Goal: Task Accomplishment & Management: Use online tool/utility

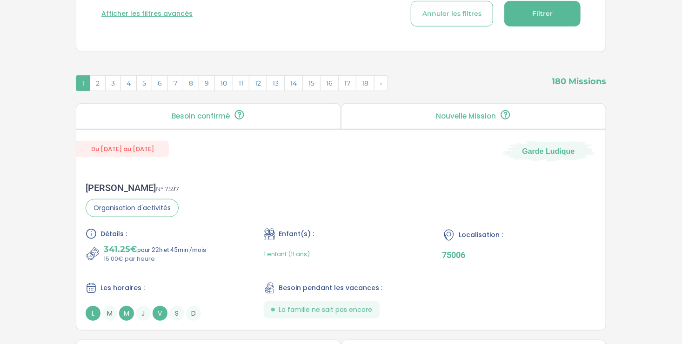
scroll to position [267, 0]
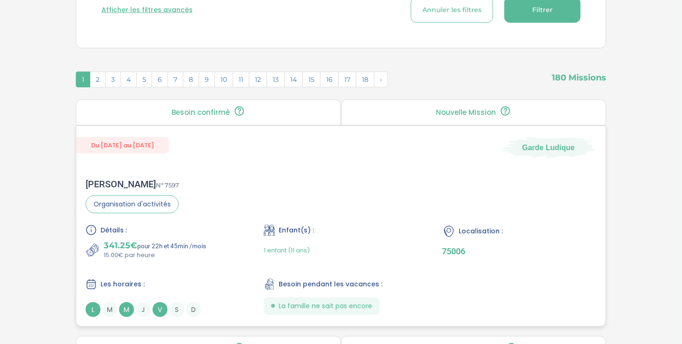
click at [375, 213] on div "Rafaele B . N° 7597 Organisation d'activités Détails : 341.25€ pour 22h et 45mi…" at bounding box center [340, 247] width 529 height 157
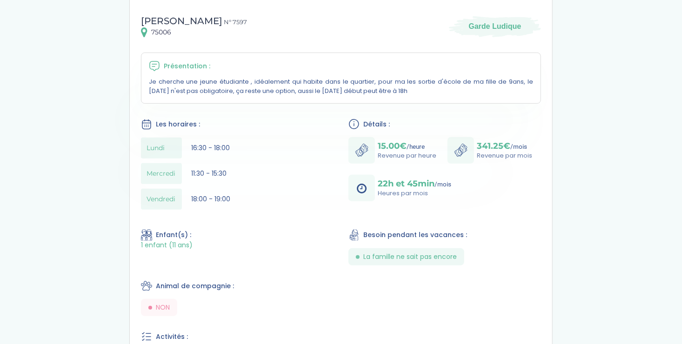
scroll to position [1, 0]
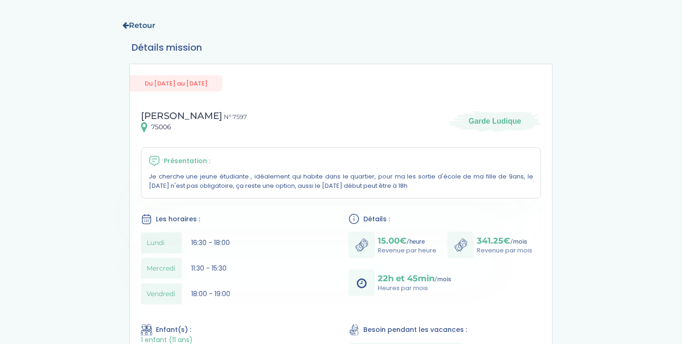
click at [126, 25] on icon at bounding box center [125, 24] width 7 height 7
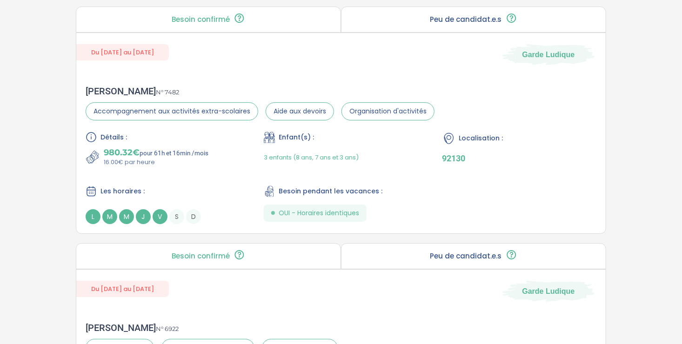
scroll to position [1541, 0]
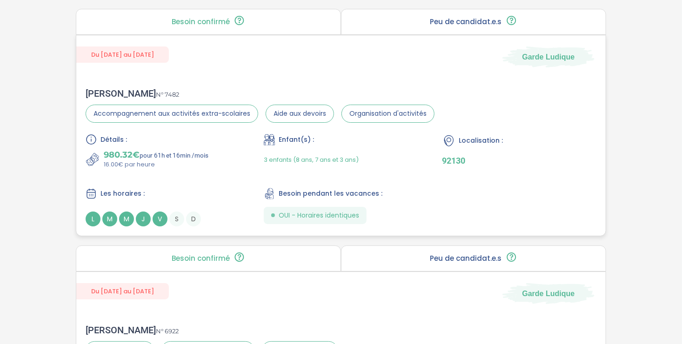
click at [242, 173] on div "Détails : 980.32€ pour 61h et 16min /mois 16.00€ par heure Enfant(s) : 3 enfant…" at bounding box center [341, 180] width 511 height 93
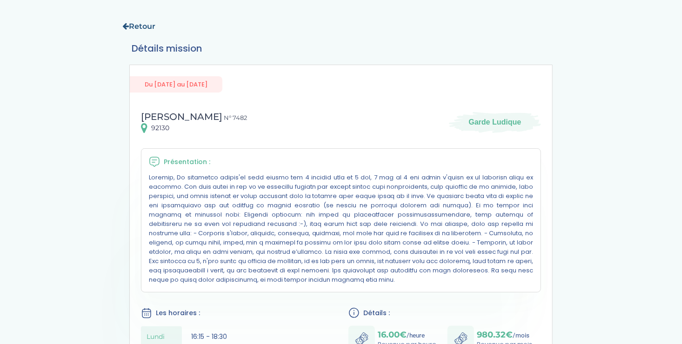
click at [132, 26] on link "Retour" at bounding box center [138, 26] width 33 height 9
